Goal: Task Accomplishment & Management: Use online tool/utility

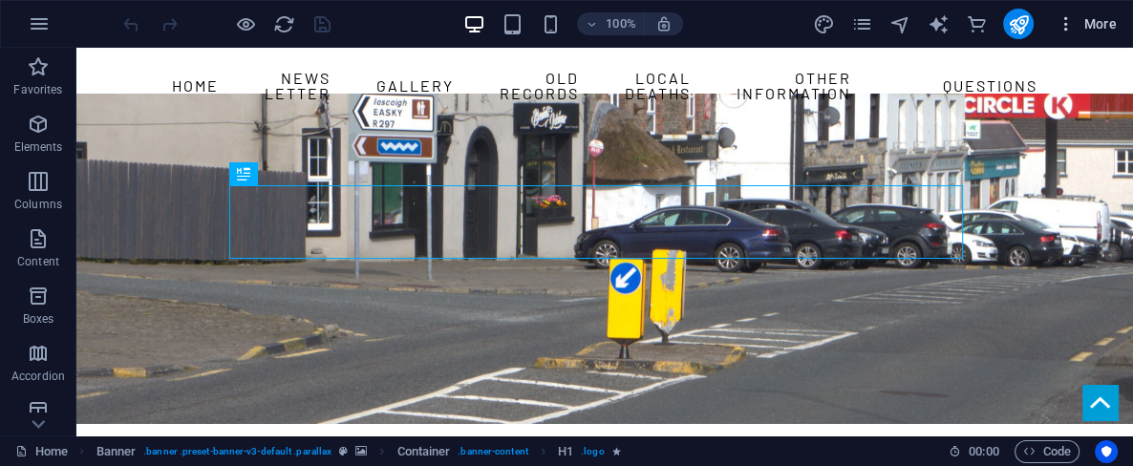
click at [1098, 22] on span "More" at bounding box center [1087, 23] width 60 height 19
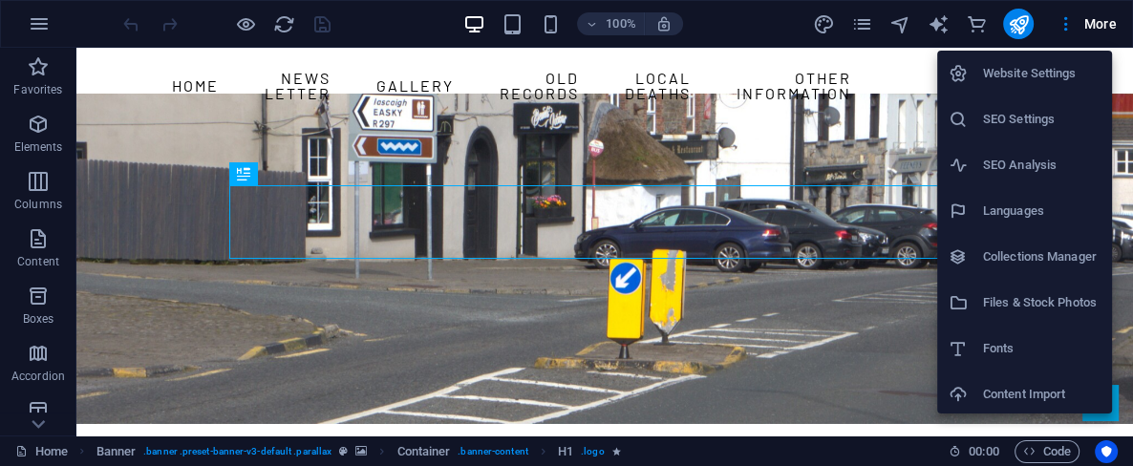
click at [1054, 303] on h6 "Files & Stock Photos" at bounding box center [1042, 302] width 118 height 23
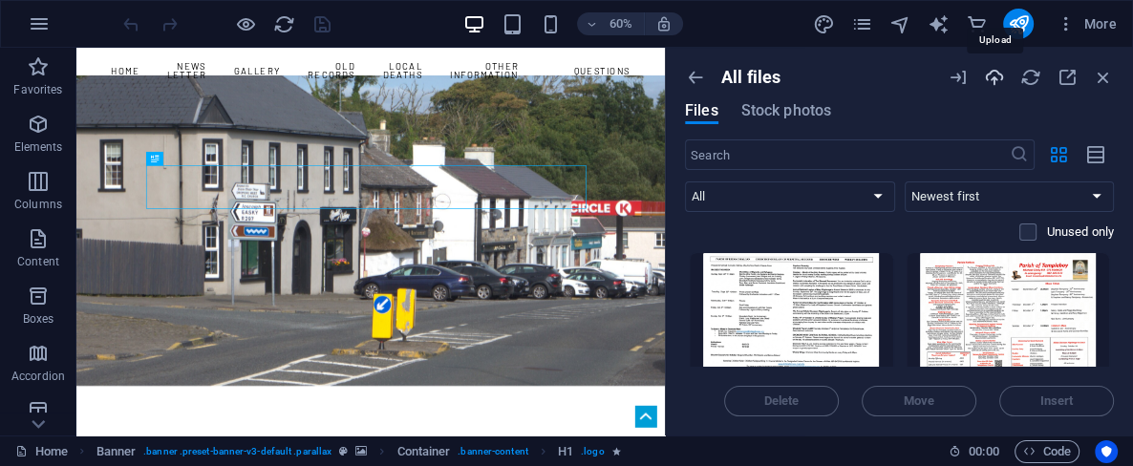
click at [995, 76] on icon "button" at bounding box center [994, 77] width 21 height 21
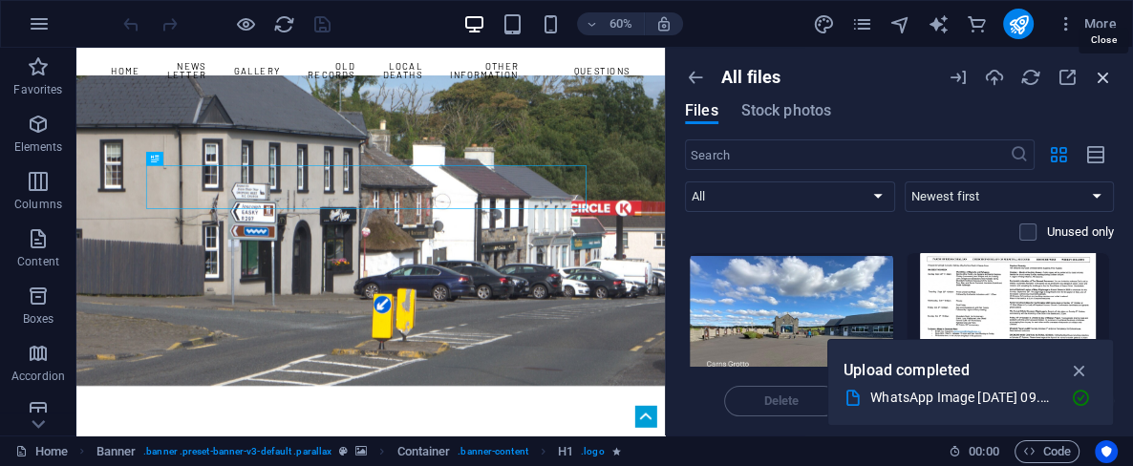
click at [1108, 83] on icon "button" at bounding box center [1103, 77] width 21 height 21
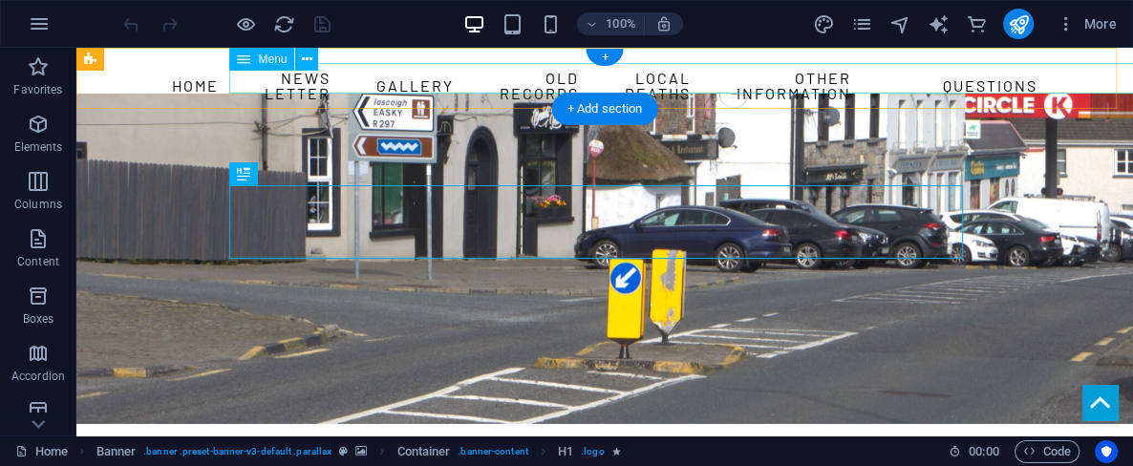
click at [972, 76] on nav "HOME News Letter Gallery Old Records Local Deaths other information questions" at bounding box center [605, 86] width 734 height 46
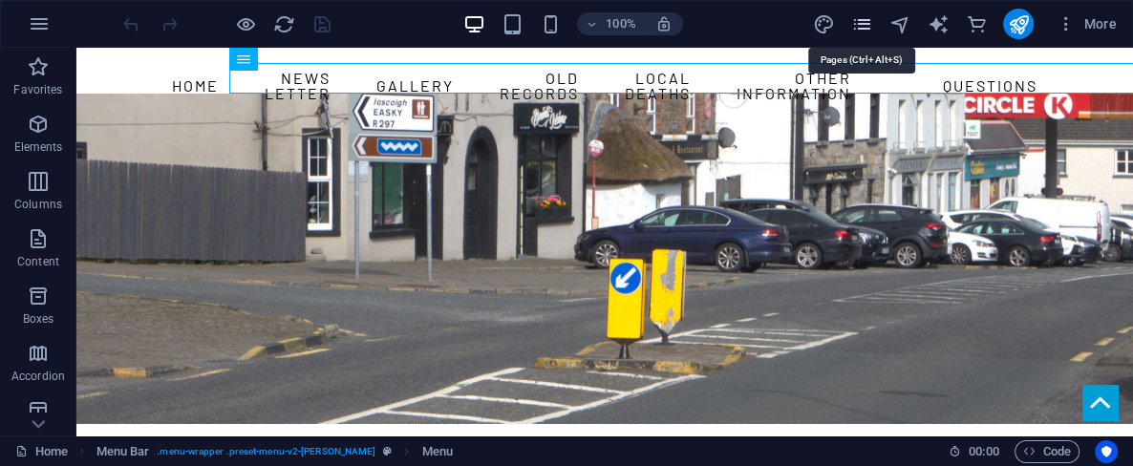
click at [855, 20] on icon "pages" at bounding box center [862, 24] width 22 height 22
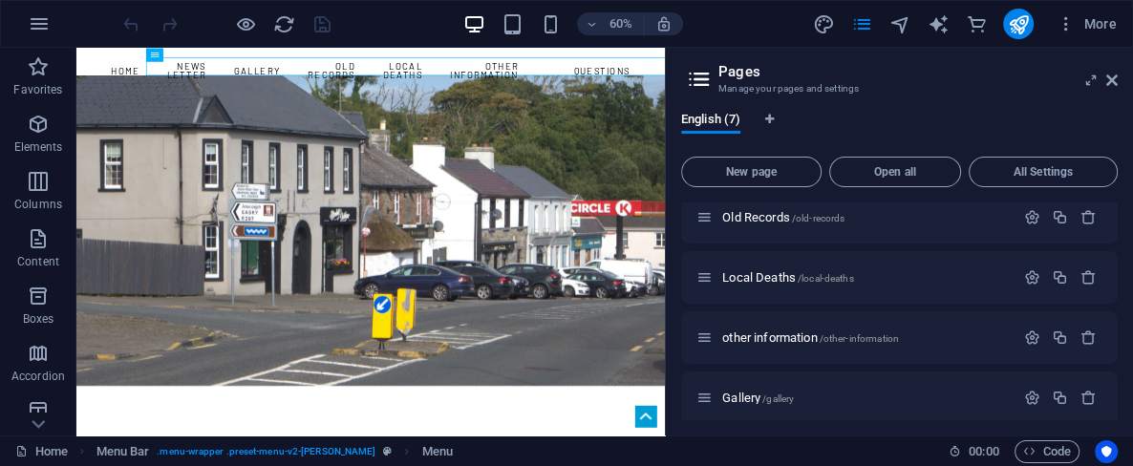
scroll to position [144, 0]
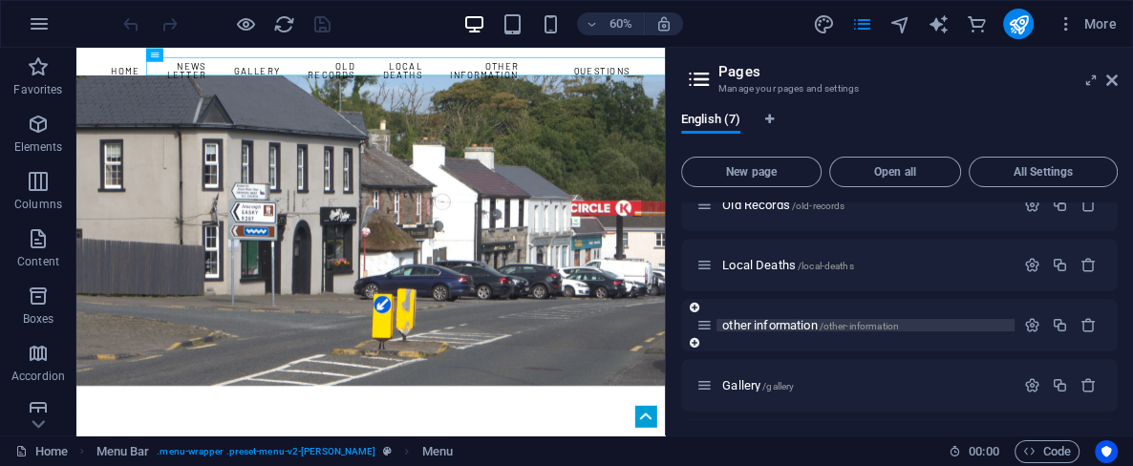
click at [781, 325] on span "other information /other-information" at bounding box center [811, 325] width 177 height 14
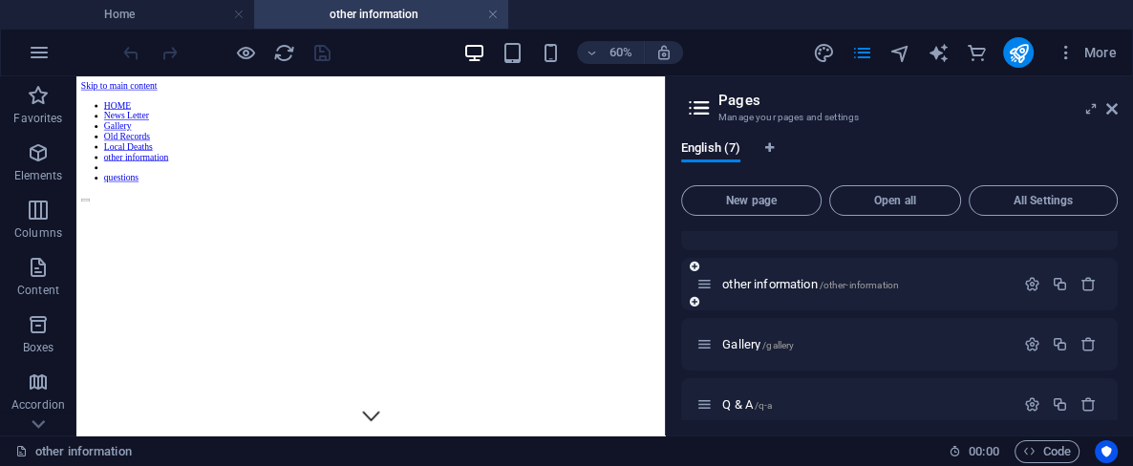
scroll to position [216, 0]
click at [738, 342] on span "Gallery /gallery" at bounding box center [759, 342] width 72 height 14
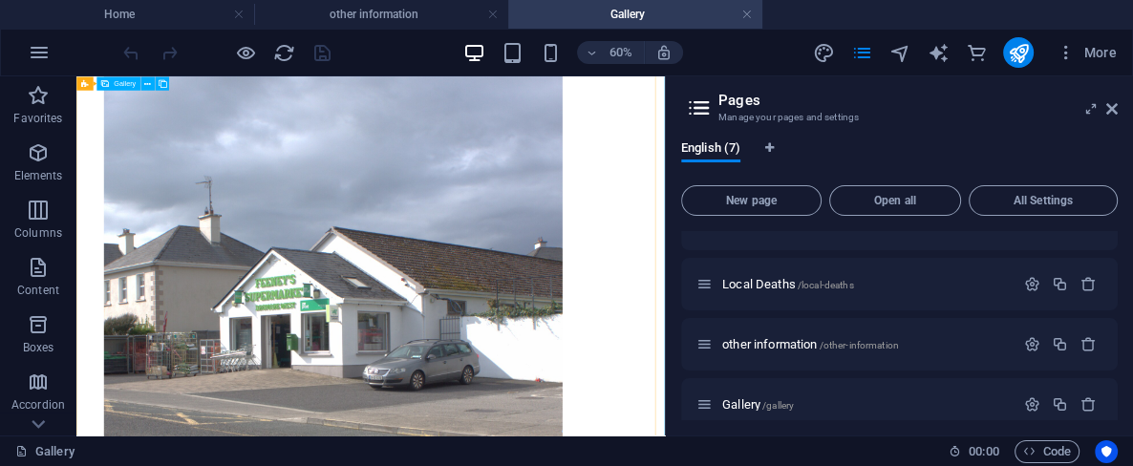
scroll to position [419, 0]
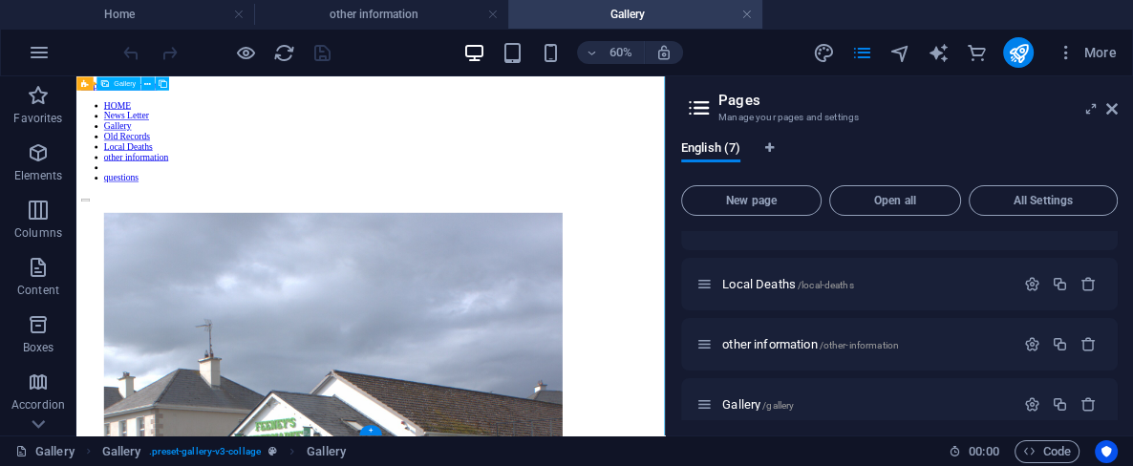
select select "4"
select select "px"
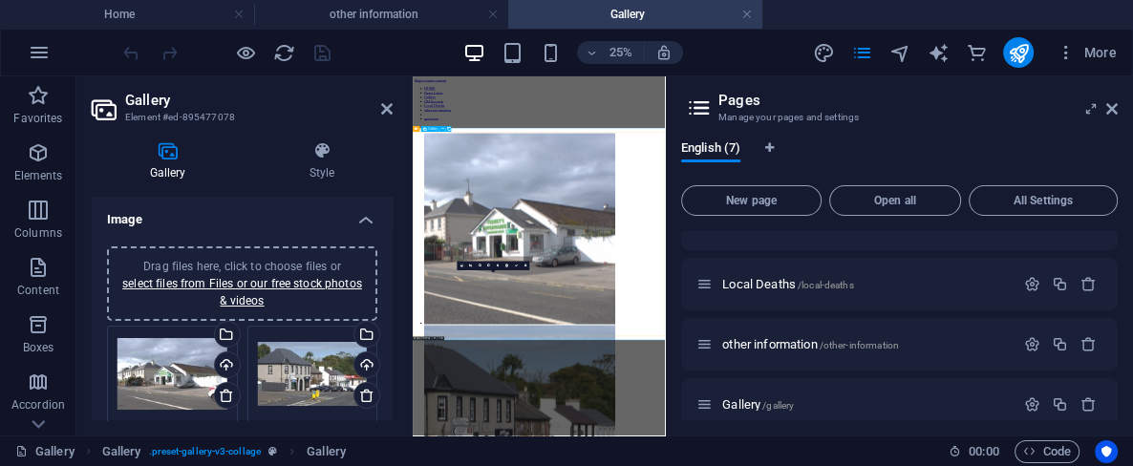
click at [179, 154] on icon at bounding box center [168, 150] width 152 height 19
drag, startPoint x: 179, startPoint y: 154, endPoint x: 204, endPoint y: 272, distance: 121.1
click at [204, 272] on div "Gallery Style Image Drag files here, click to choose files or select files from…" at bounding box center [242, 280] width 301 height 279
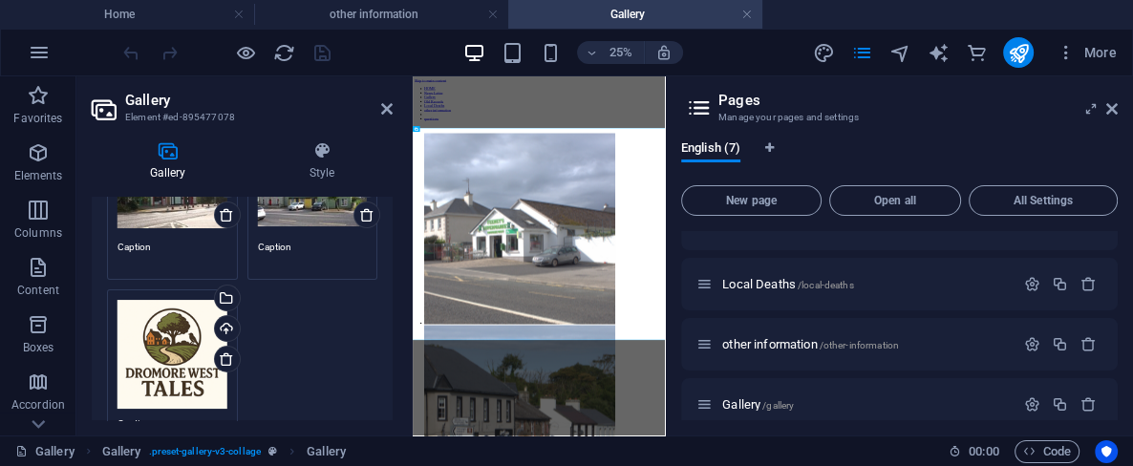
scroll to position [328, 0]
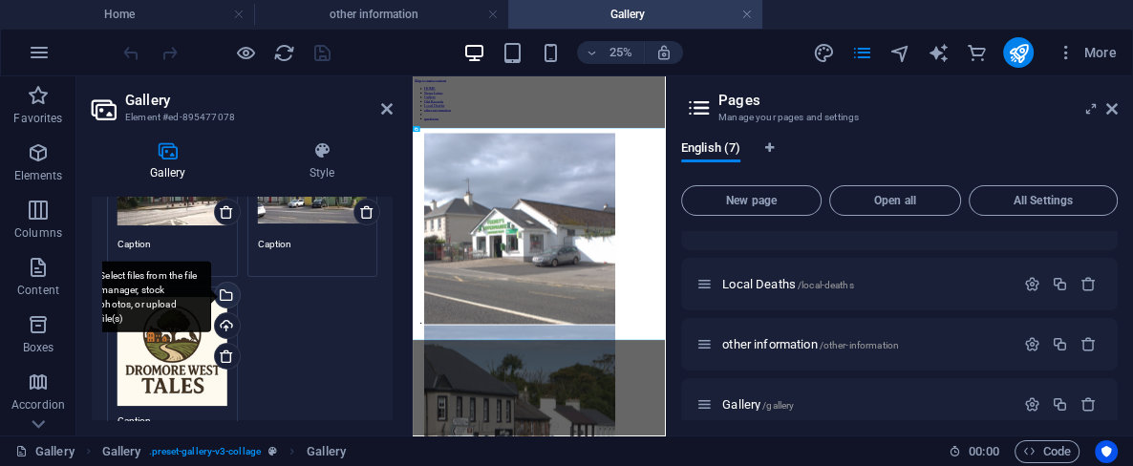
click at [225, 291] on div "Select files from the file manager, stock photos, or upload file(s)" at bounding box center [225, 297] width 29 height 29
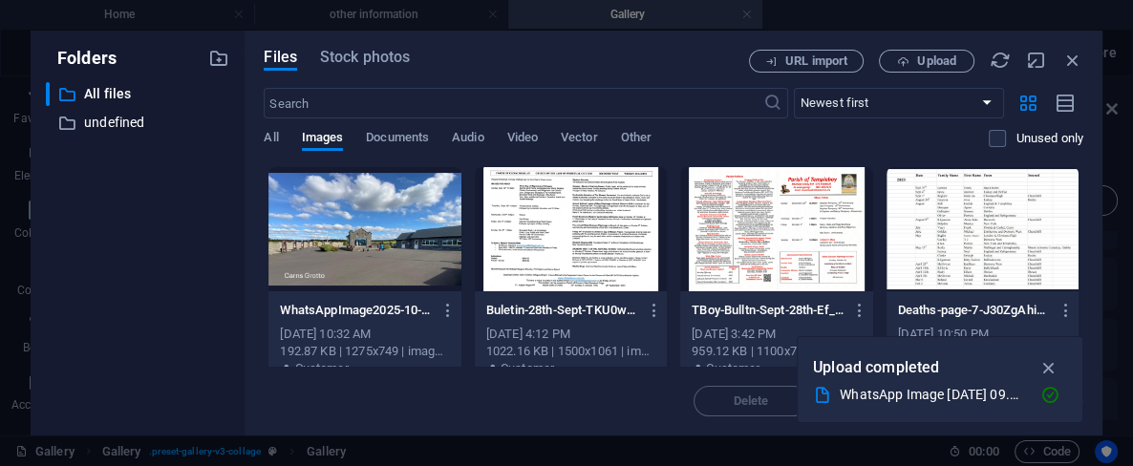
click at [358, 230] on div at bounding box center [365, 229] width 192 height 124
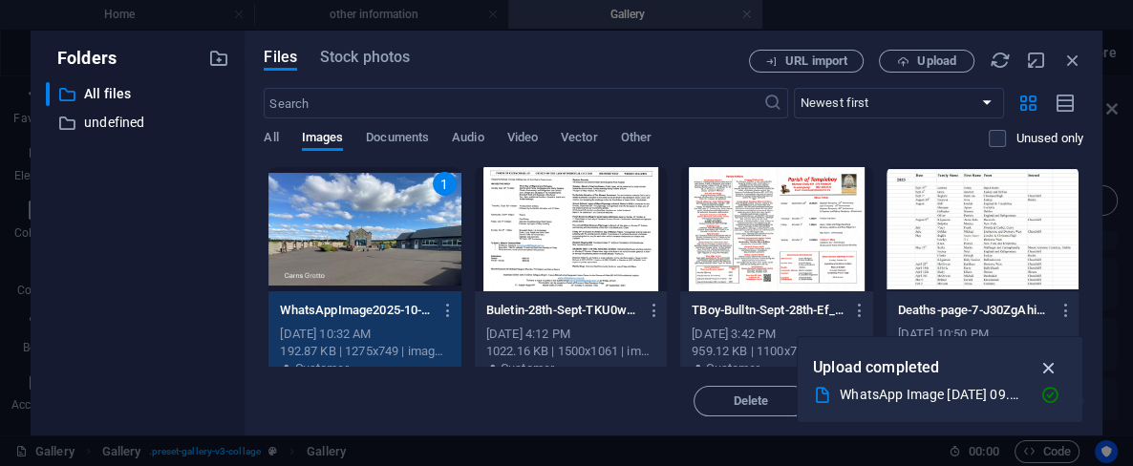
click at [1046, 366] on icon "button" at bounding box center [1049, 367] width 22 height 21
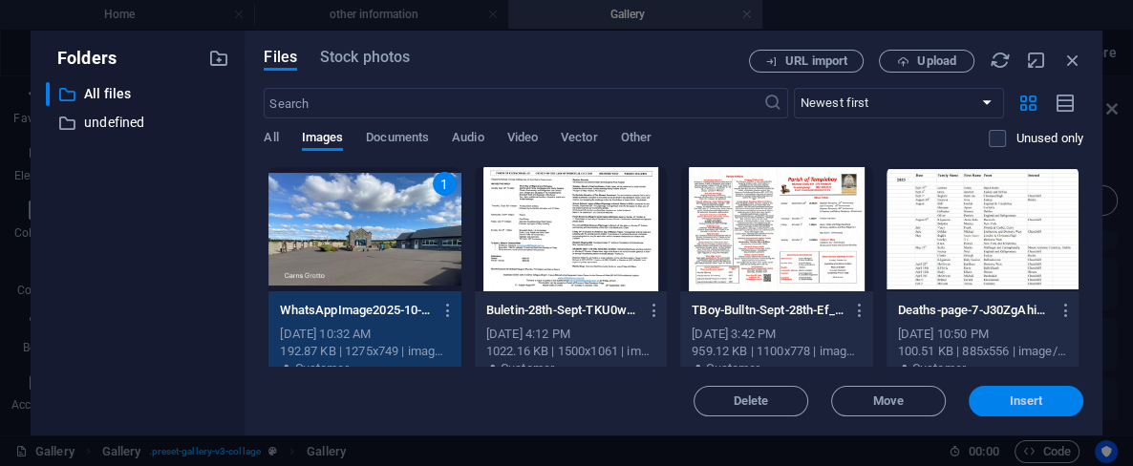
click at [1024, 399] on span "Insert" at bounding box center [1026, 401] width 33 height 11
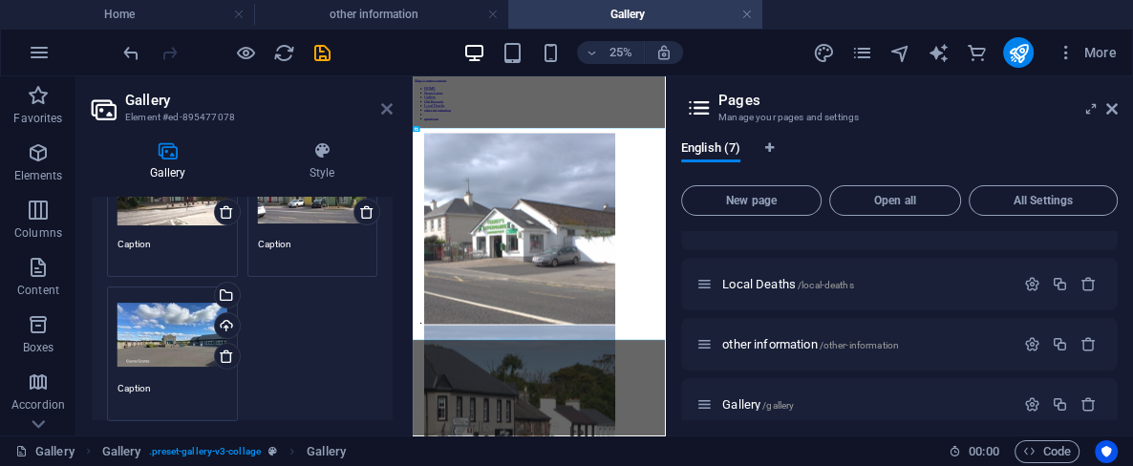
click at [385, 107] on icon at bounding box center [386, 108] width 11 height 15
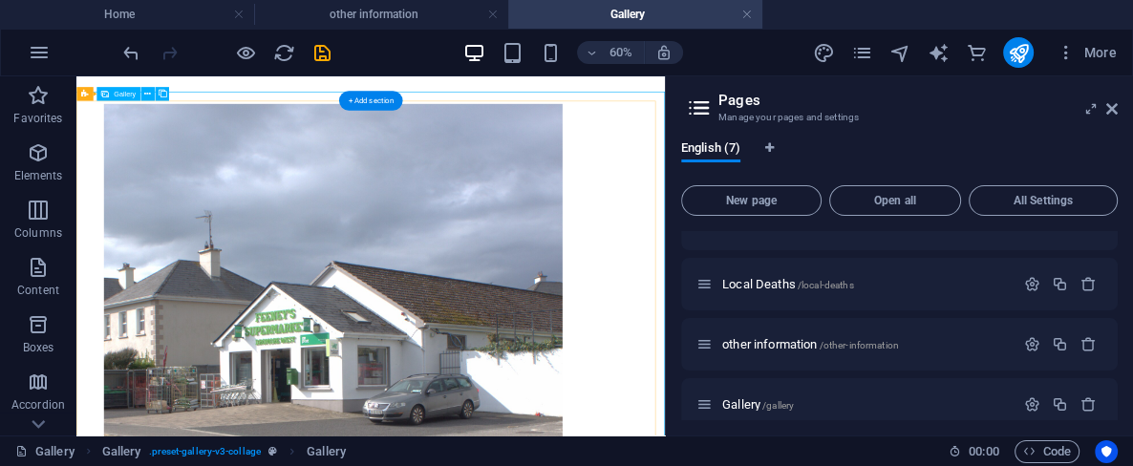
scroll to position [419, 0]
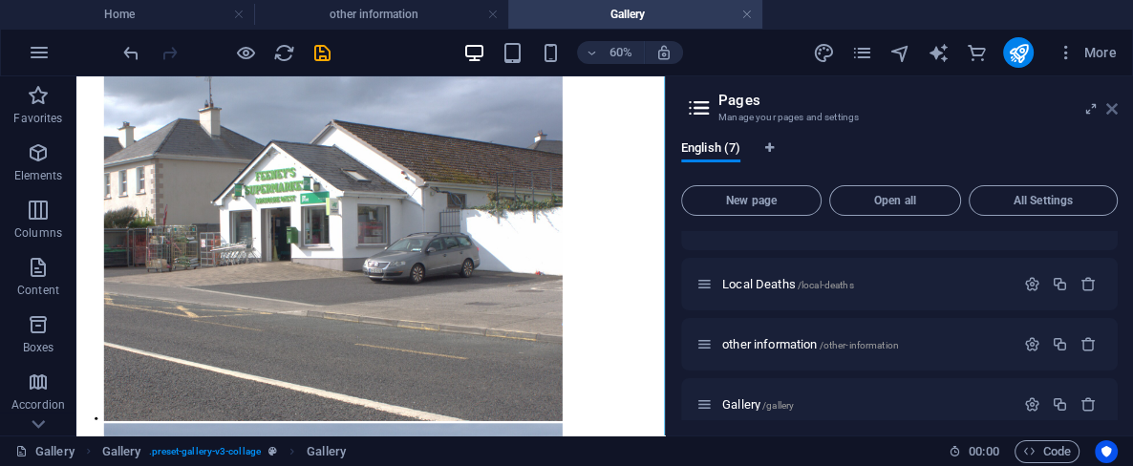
click at [1112, 111] on icon at bounding box center [1112, 108] width 11 height 15
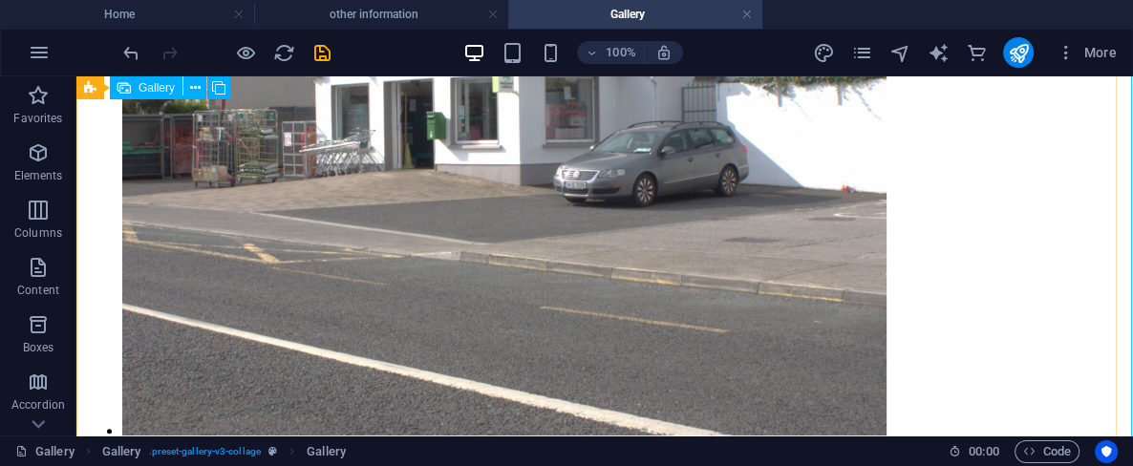
scroll to position [638, 0]
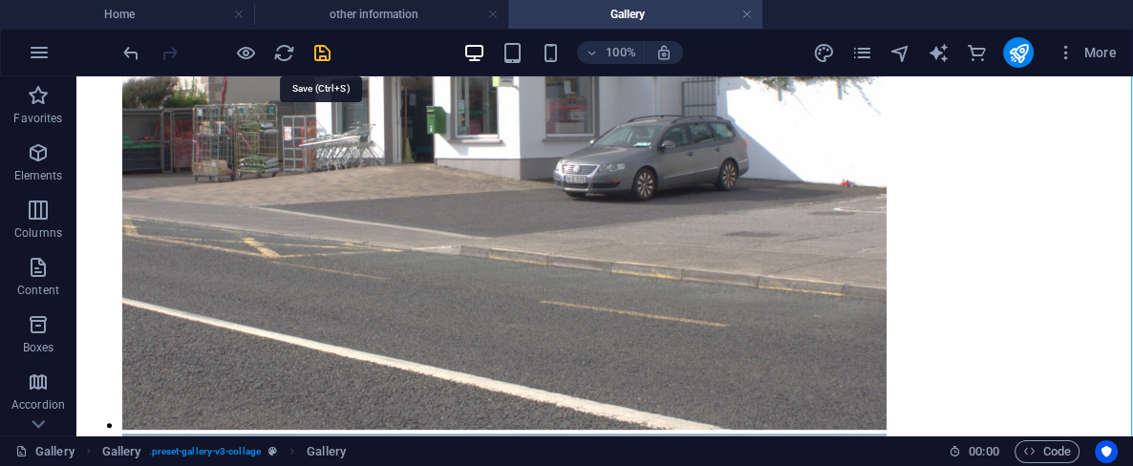
click at [331, 48] on icon "save" at bounding box center [323, 53] width 22 height 22
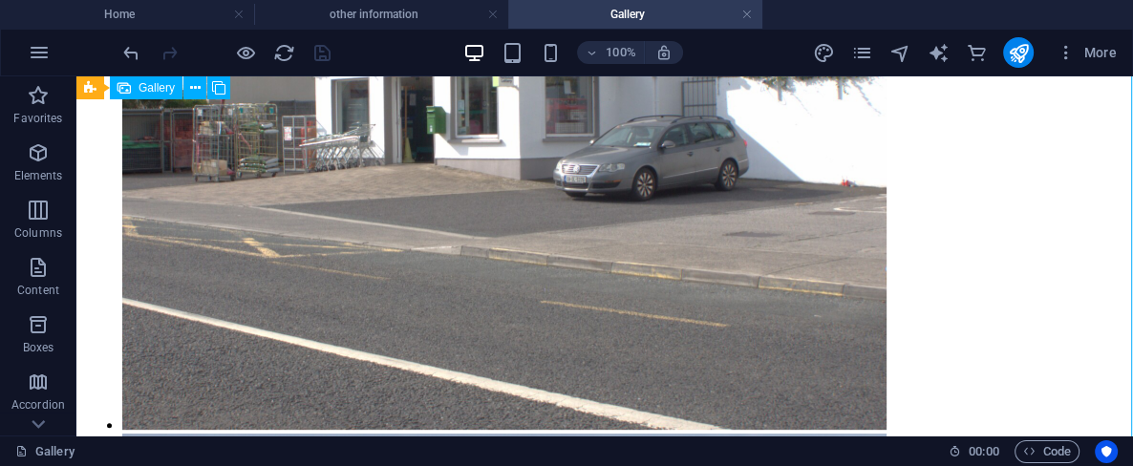
select select "4"
select select "px"
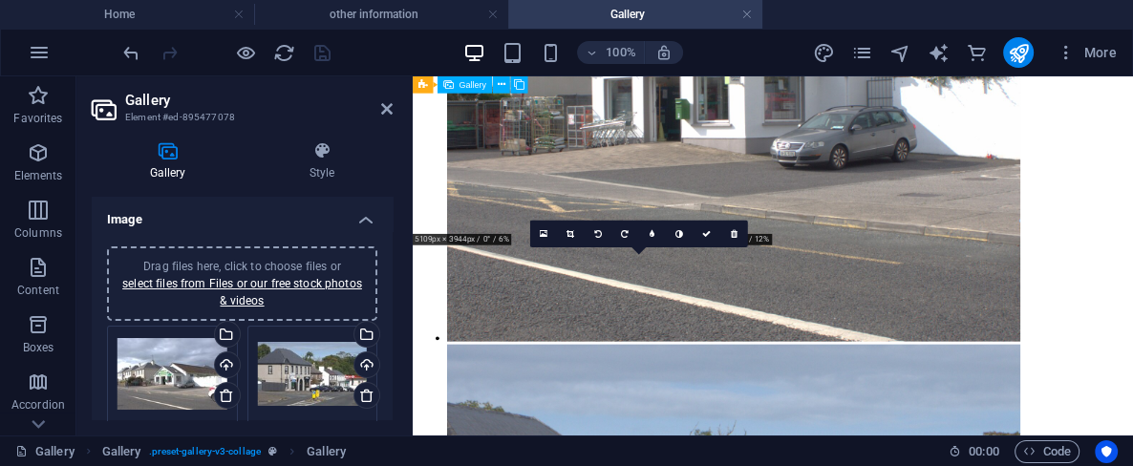
scroll to position [523, 0]
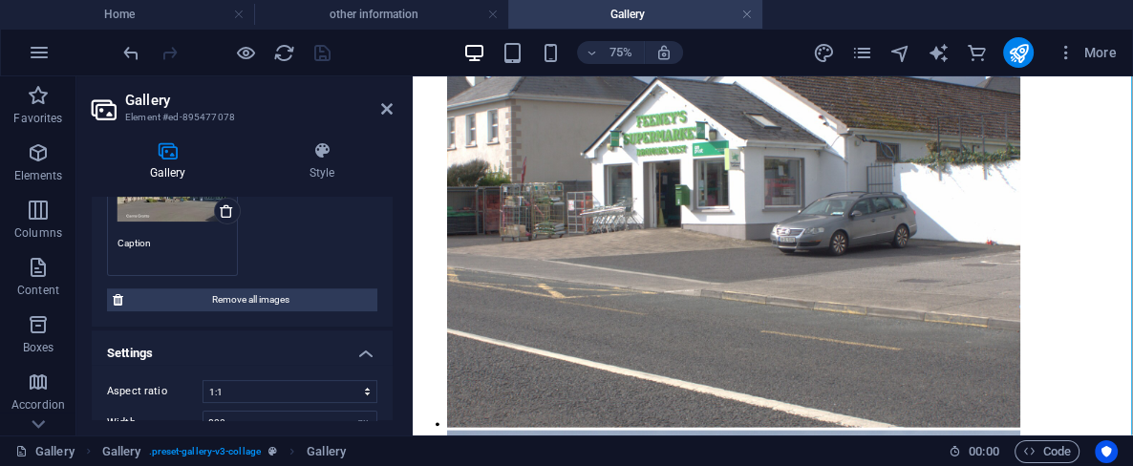
scroll to position [262, 0]
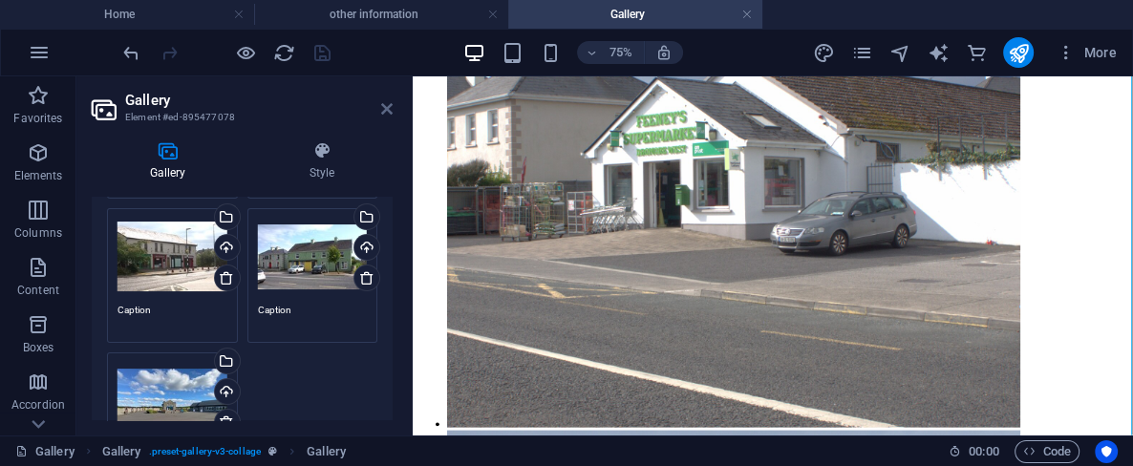
click at [387, 105] on icon at bounding box center [386, 108] width 11 height 15
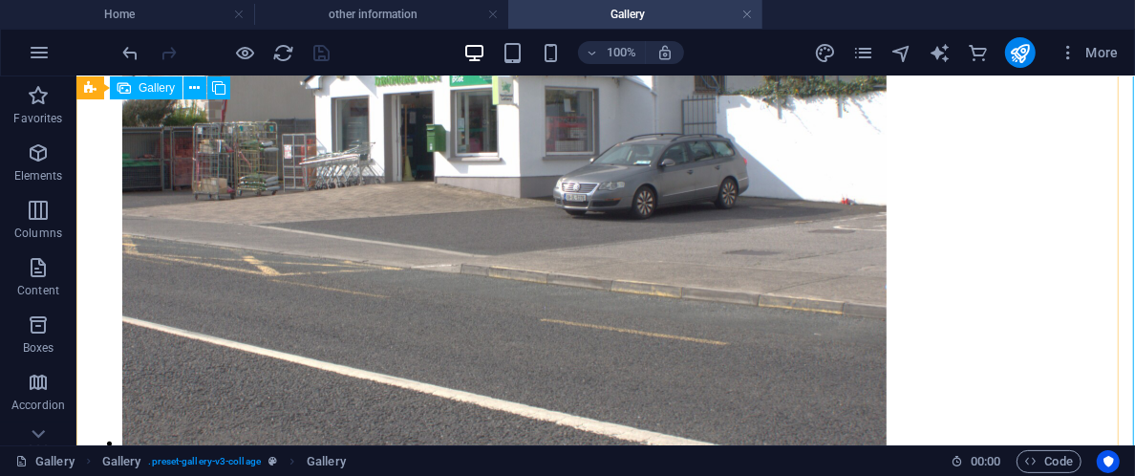
scroll to position [707, 0]
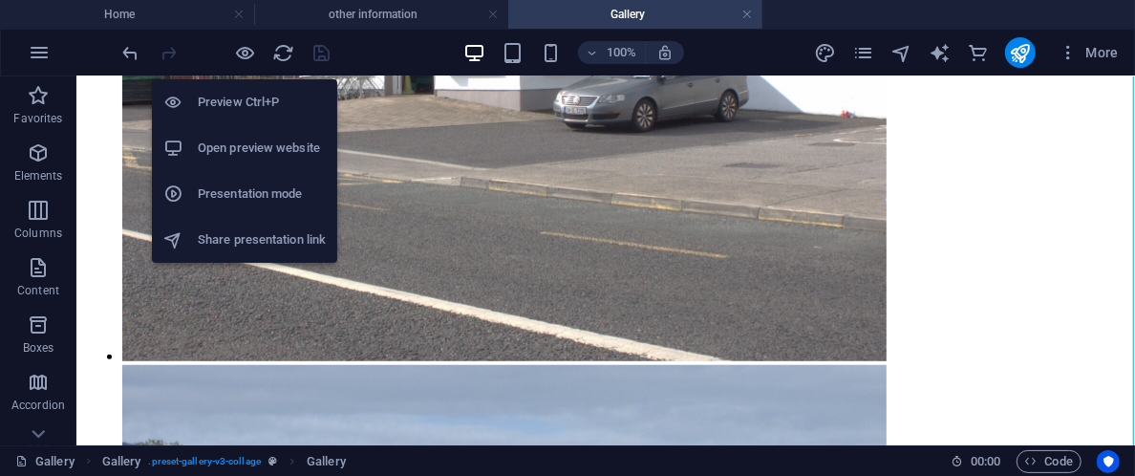
click at [242, 143] on h6 "Open preview website" at bounding box center [262, 148] width 128 height 23
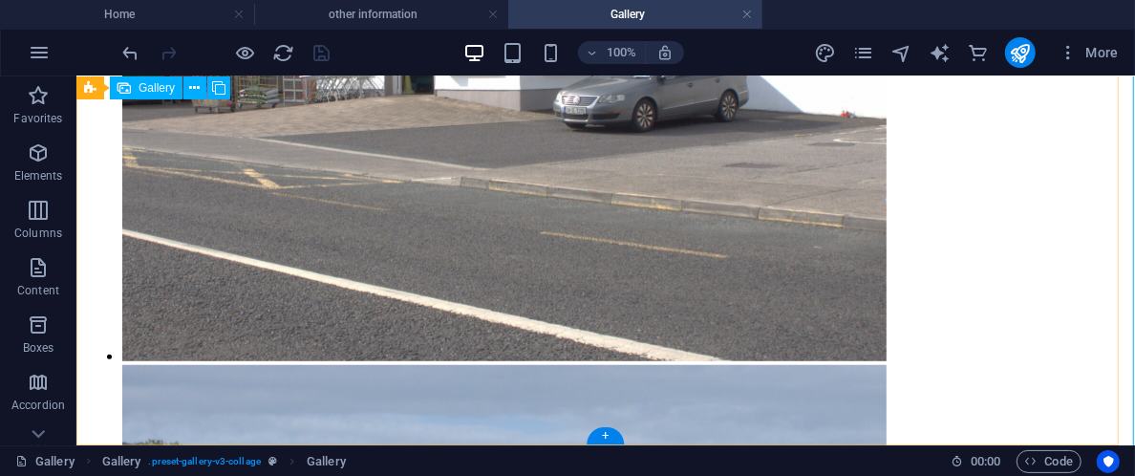
select select "4"
select select "px"
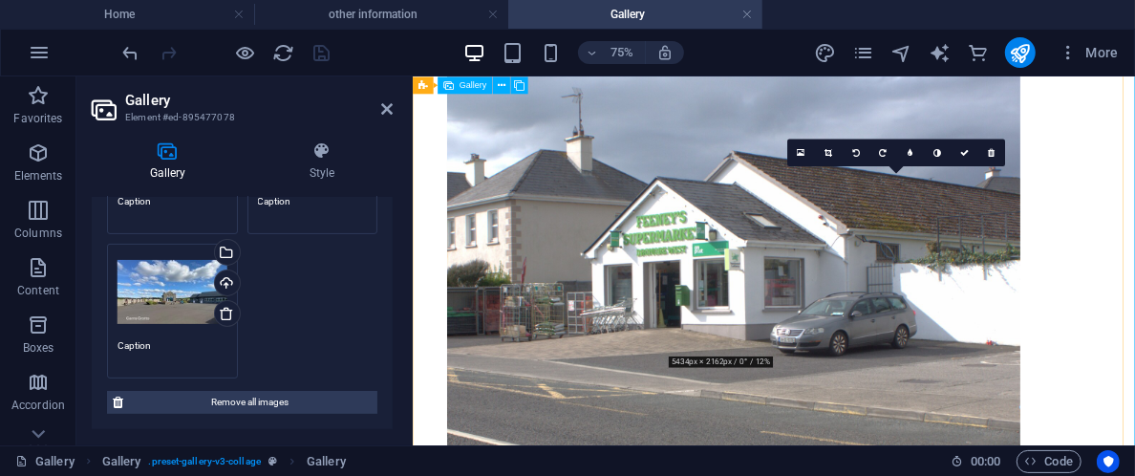
scroll to position [513, 0]
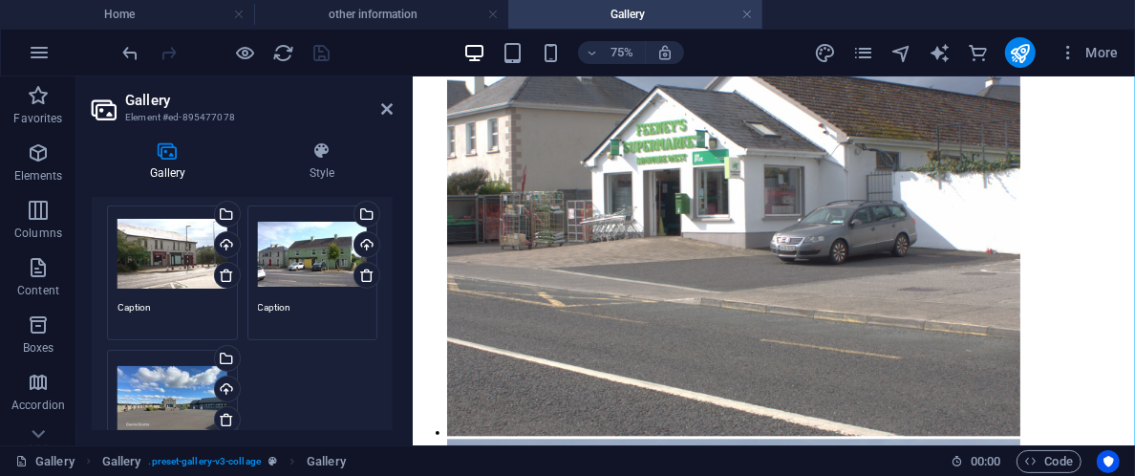
scroll to position [263, 0]
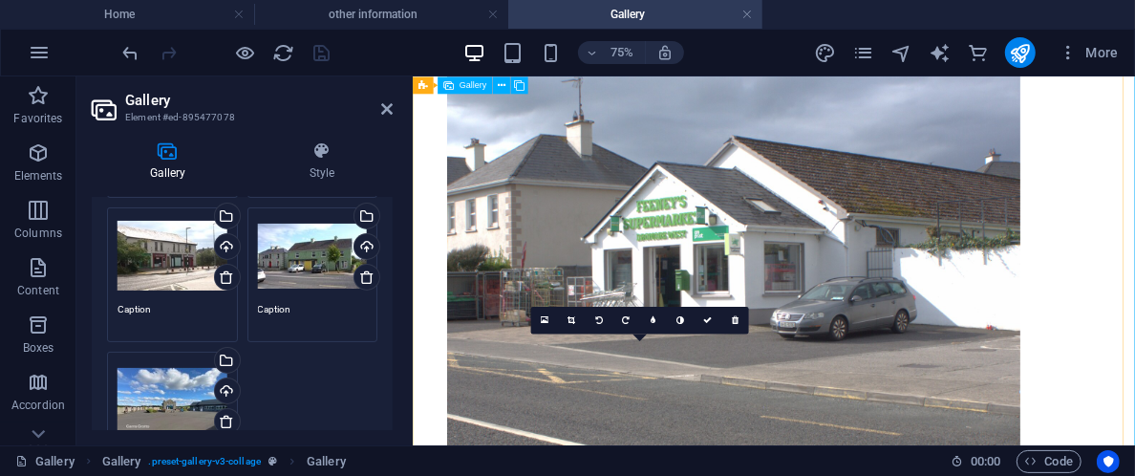
scroll to position [513, 0]
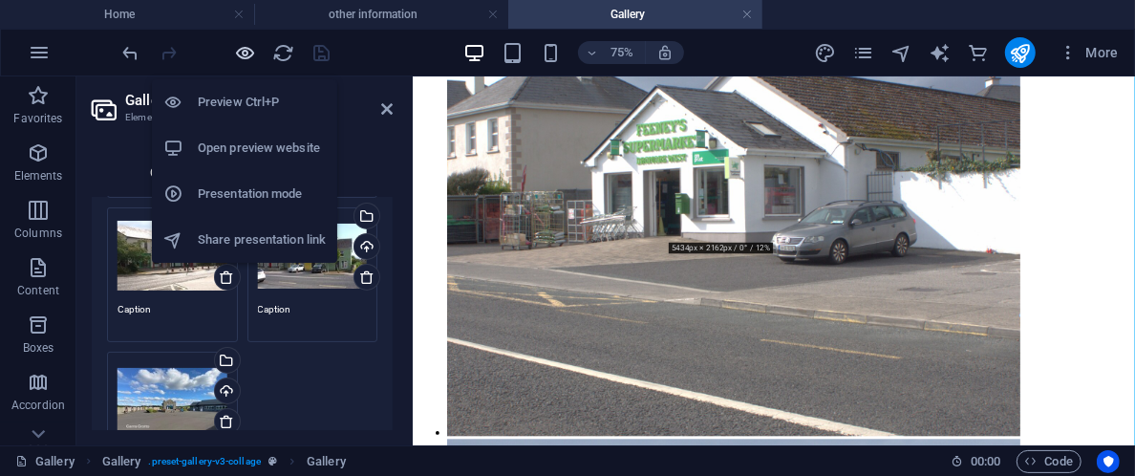
click at [243, 51] on icon "button" at bounding box center [246, 53] width 22 height 22
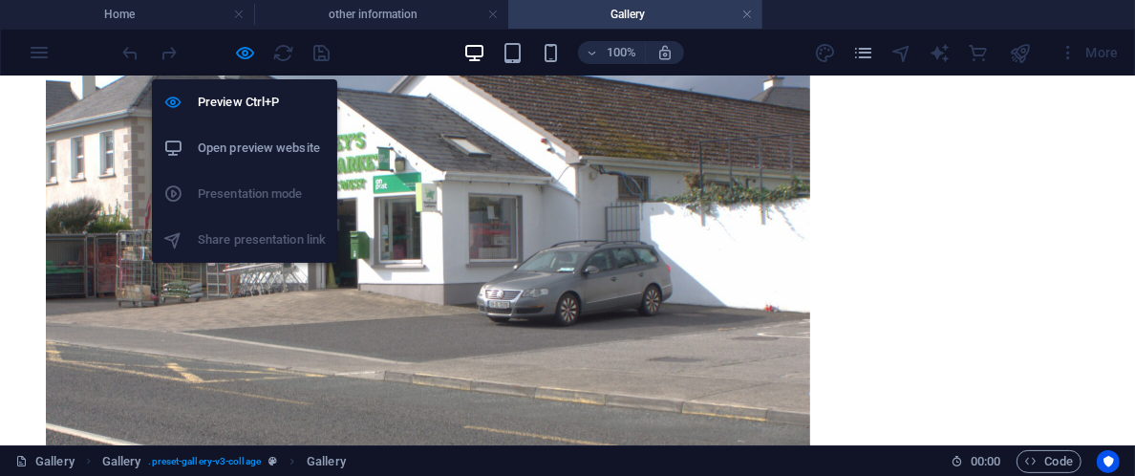
click at [247, 152] on h6 "Open preview website" at bounding box center [262, 148] width 128 height 23
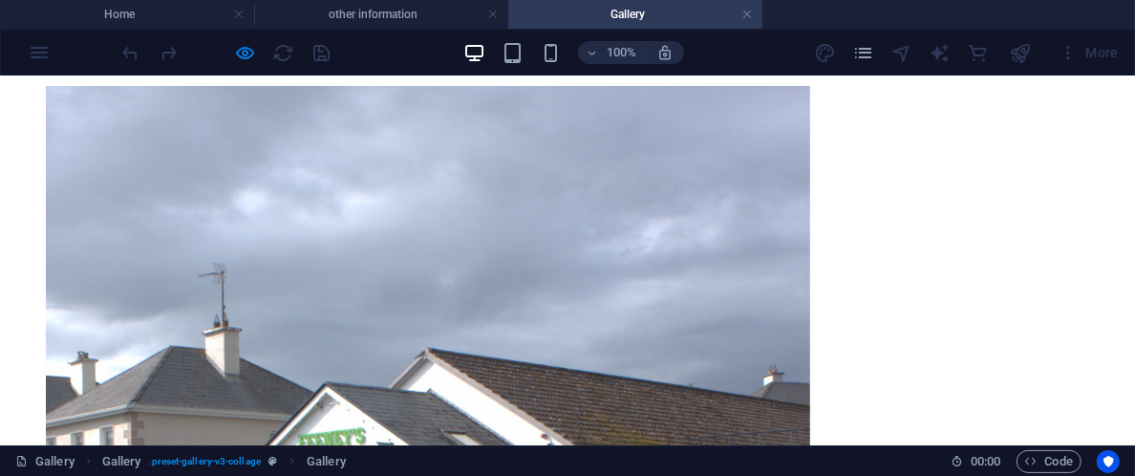
scroll to position [0, 0]
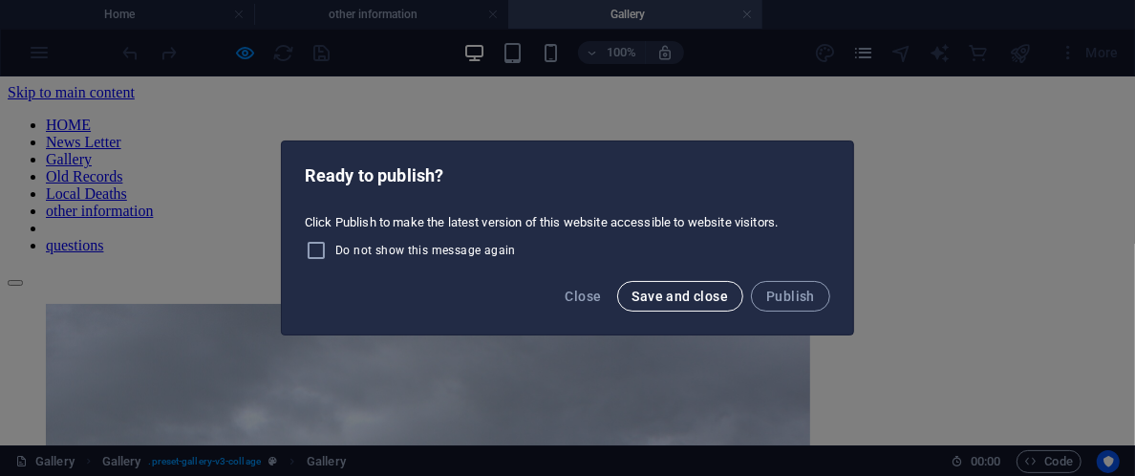
click at [663, 294] on span "Save and close" at bounding box center [681, 296] width 97 height 15
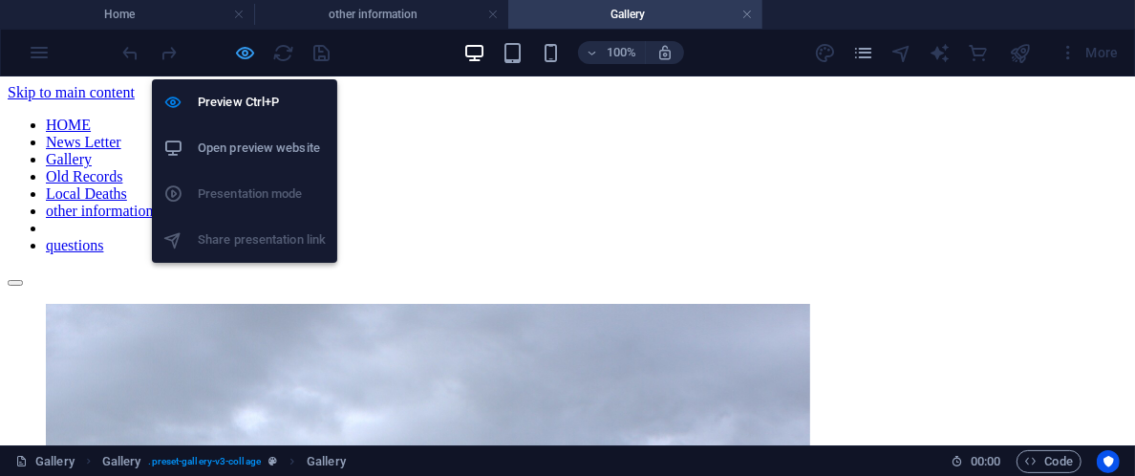
click at [249, 53] on icon "button" at bounding box center [246, 53] width 22 height 22
select select "4"
select select "px"
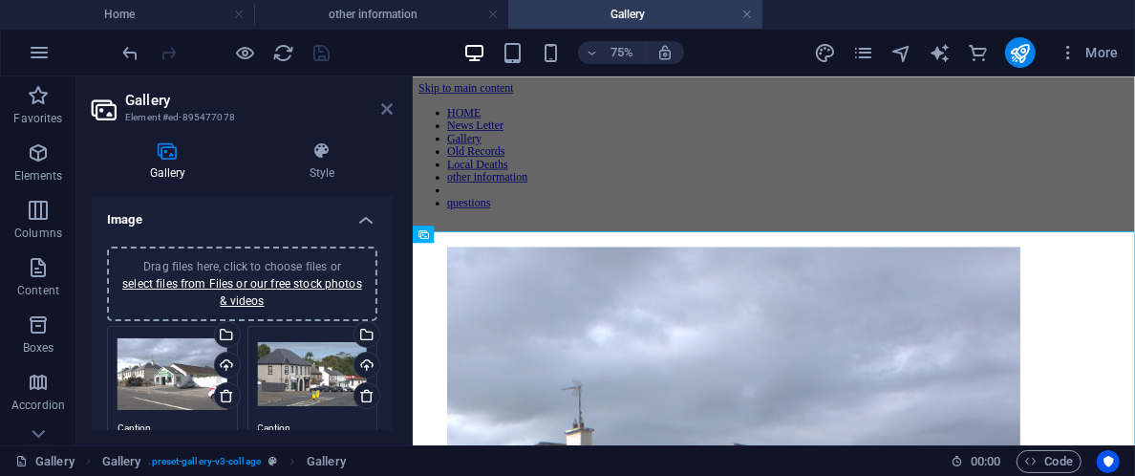
click at [388, 111] on icon at bounding box center [386, 108] width 11 height 15
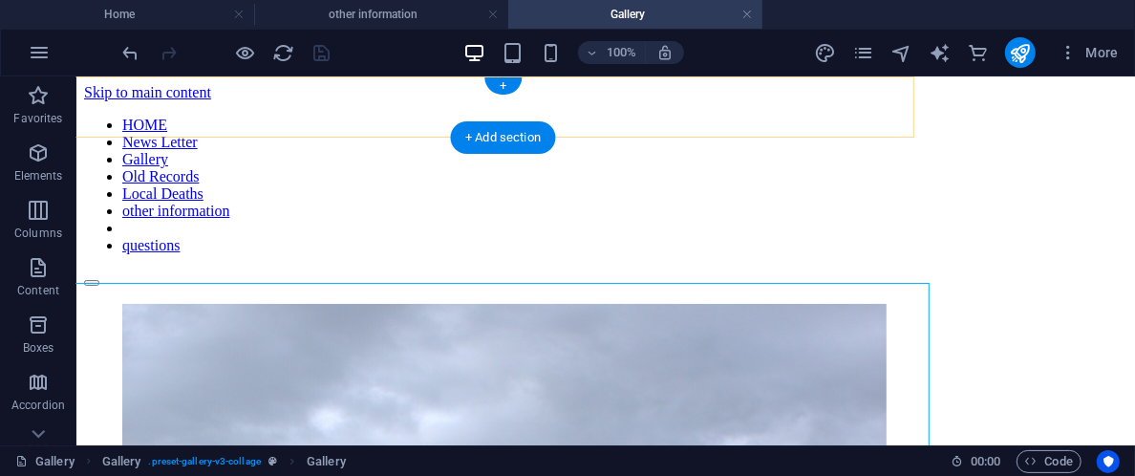
scroll to position [0, 205]
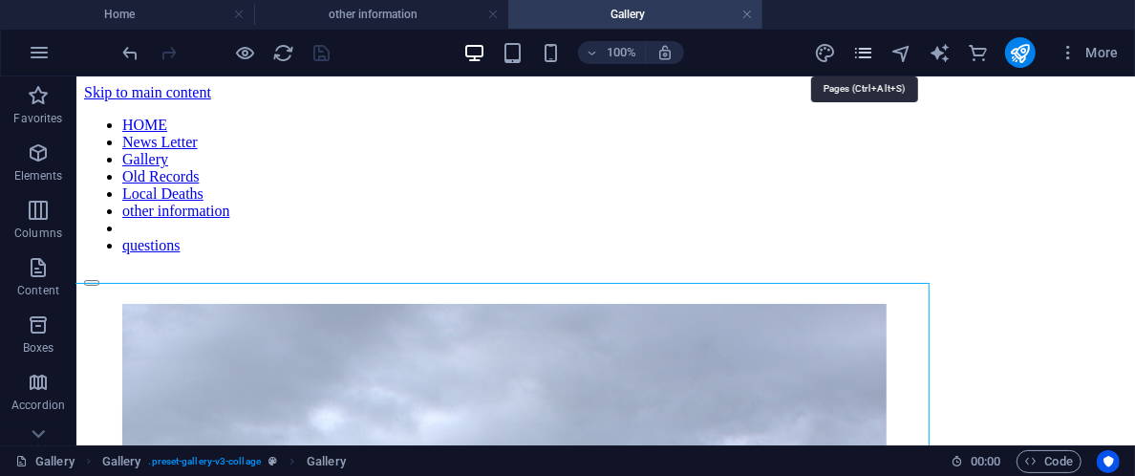
click at [861, 51] on icon "pages" at bounding box center [864, 53] width 22 height 22
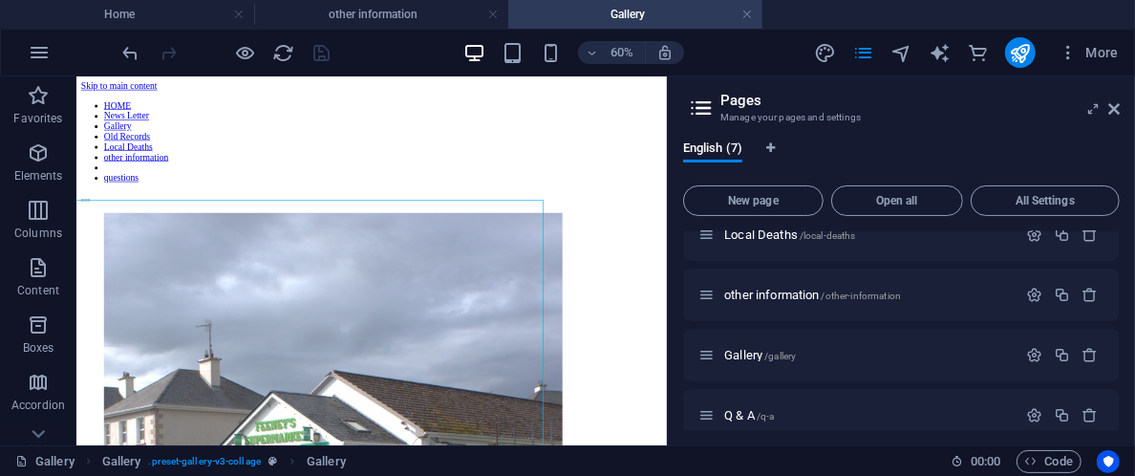
scroll to position [222, 0]
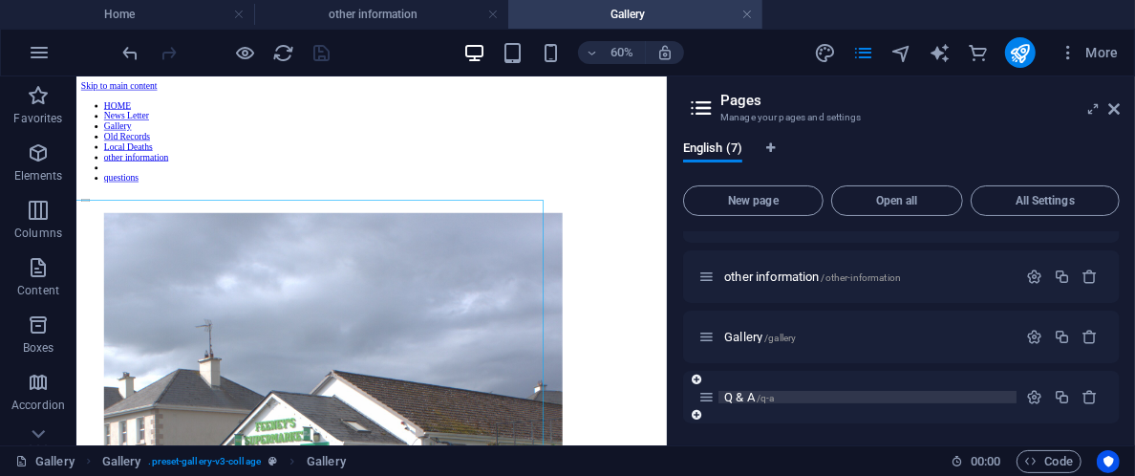
click at [758, 393] on span "/q-a" at bounding box center [766, 398] width 18 height 11
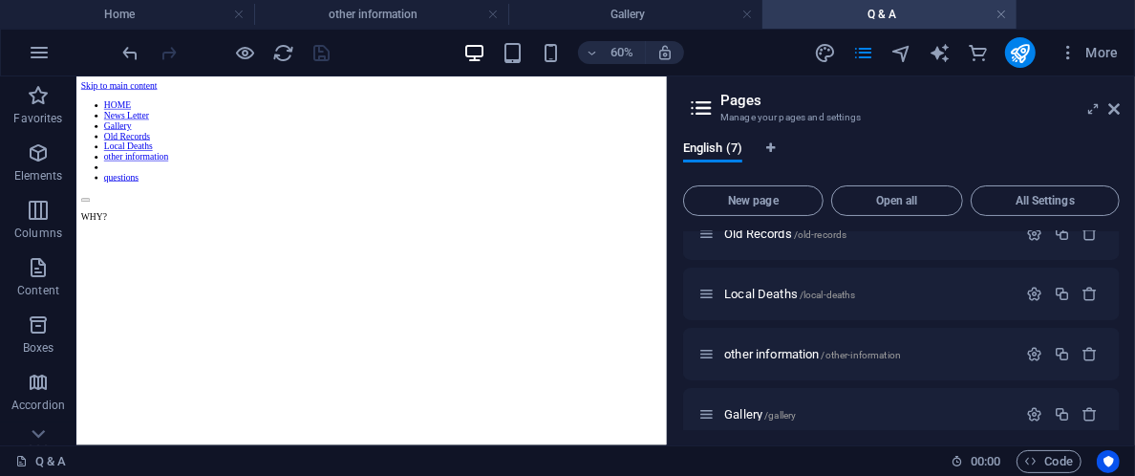
scroll to position [0, 0]
click at [1120, 108] on icon at bounding box center [1114, 108] width 11 height 15
